Goal: Task Accomplishment & Management: Use online tool/utility

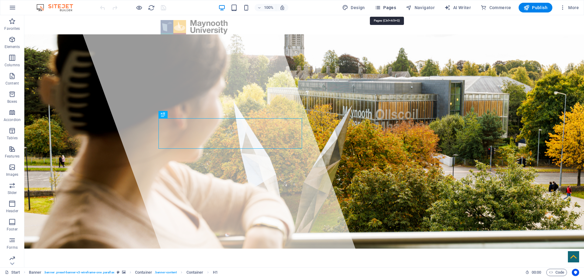
drag, startPoint x: 390, startPoint y: 9, endPoint x: 375, endPoint y: 43, distance: 37.6
click at [390, 9] on span "Pages" at bounding box center [384, 8] width 21 height 6
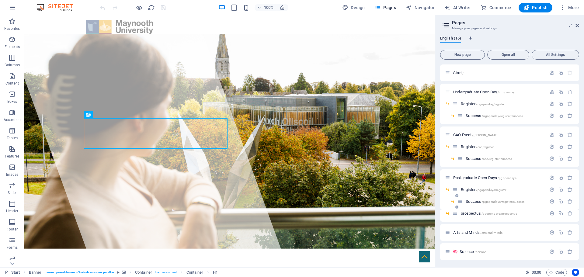
click at [497, 202] on span "/pgopendays/register/success" at bounding box center [502, 201] width 43 height 3
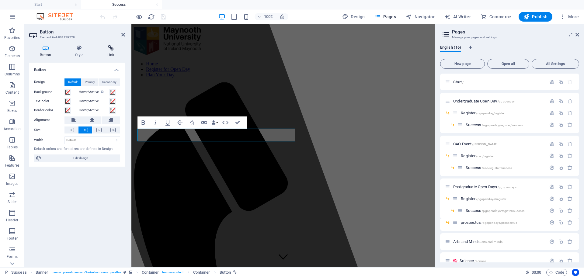
click at [105, 53] on h4 "Link" at bounding box center [110, 51] width 29 height 13
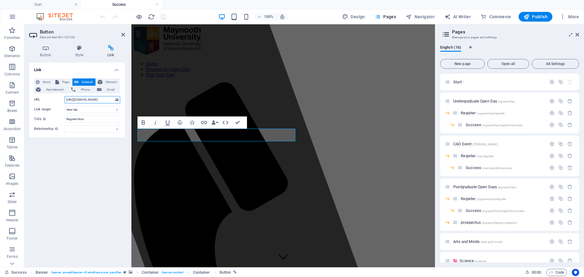
drag, startPoint x: 106, startPoint y: 100, endPoint x: 34, endPoint y: 102, distance: 72.0
click at [34, 102] on div "None Page External Element Next element Phone Email Page Start Undergraduate Op…" at bounding box center [77, 106] width 96 height 64
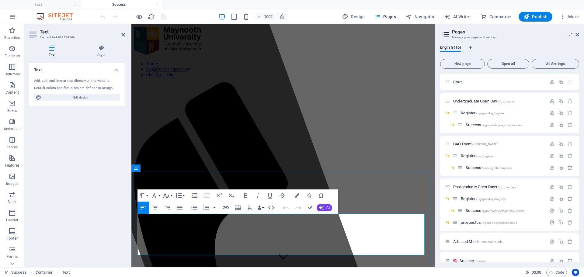
click at [170, 231] on icon "button" at bounding box center [169, 229] width 7 height 7
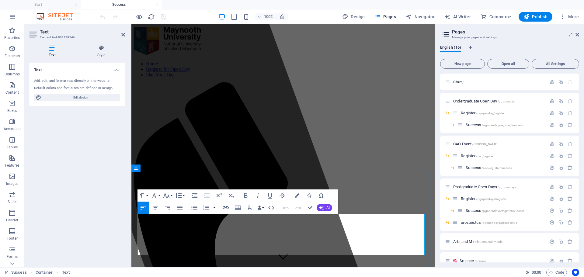
drag, startPoint x: 191, startPoint y: 226, endPoint x: 364, endPoint y: 220, distance: 173.0
drag, startPoint x: 365, startPoint y: 216, endPoint x: 285, endPoint y: 227, distance: 80.4
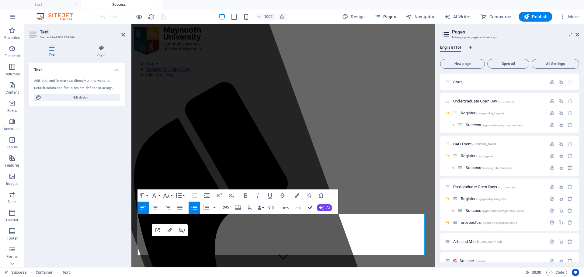
drag, startPoint x: 308, startPoint y: 207, endPoint x: 288, endPoint y: 182, distance: 31.9
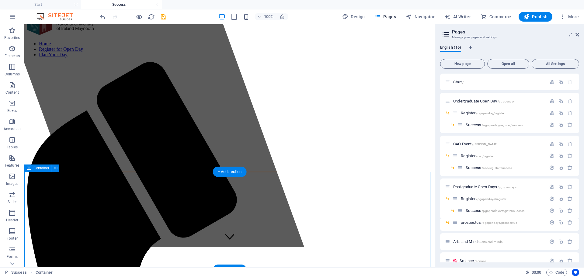
scroll to position [30, 0]
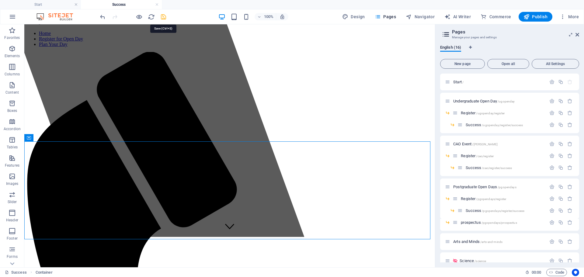
click at [166, 18] on icon "save" at bounding box center [163, 16] width 7 height 7
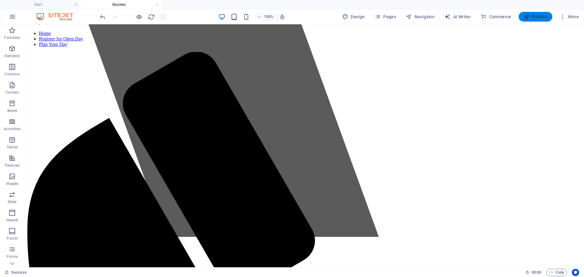
click at [539, 15] on span "Publish" at bounding box center [535, 17] width 24 height 6
